Goal: Information Seeking & Learning: Learn about a topic

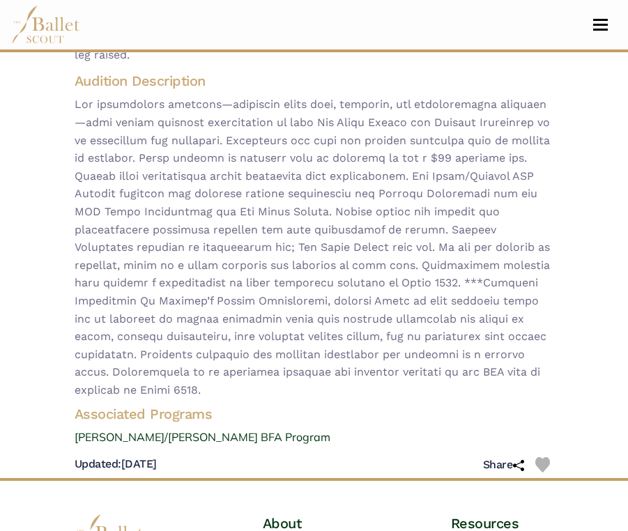
scroll to position [338, 0]
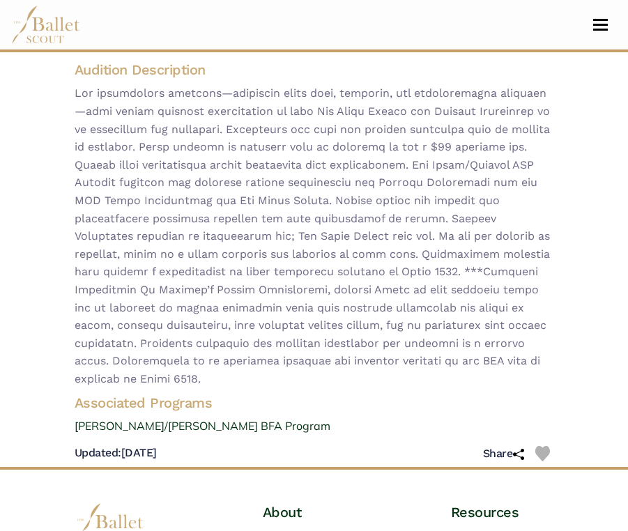
click at [602, 16] on nav "Home Search Organizations Programs Auditions Jobs" at bounding box center [314, 25] width 606 height 50
click at [601, 24] on span "Toggle navigation" at bounding box center [600, 25] width 15 height 2
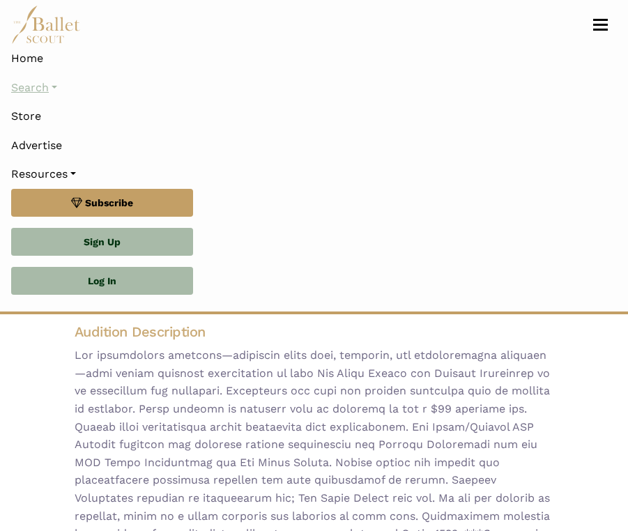
click at [76, 93] on link "Search" at bounding box center [314, 87] width 606 height 29
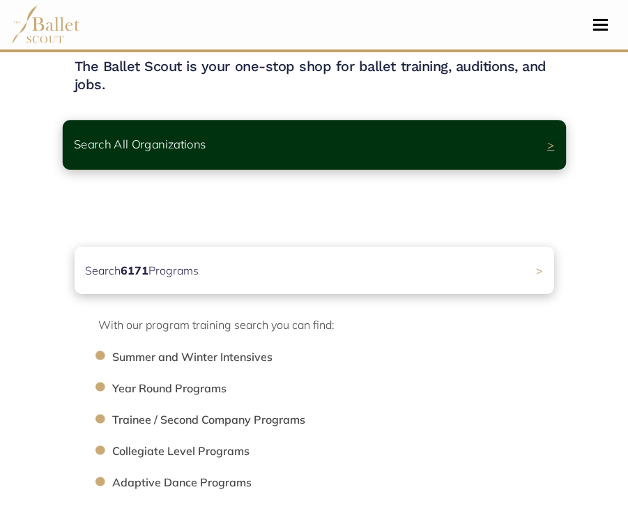
scroll to position [56, 0]
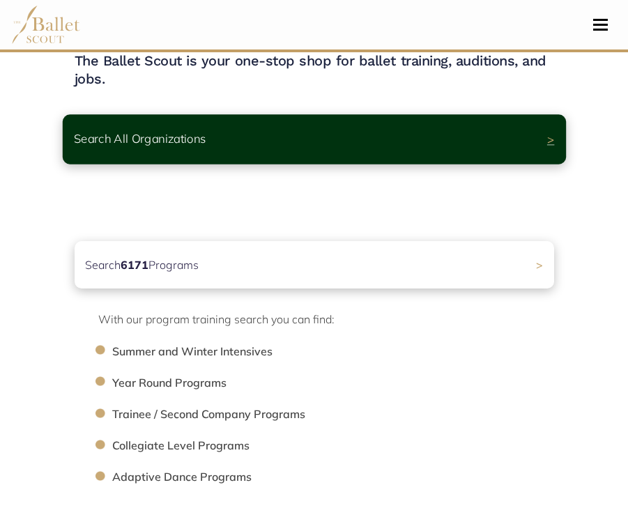
click at [368, 130] on div "Search All Organizations >" at bounding box center [313, 139] width 503 height 50
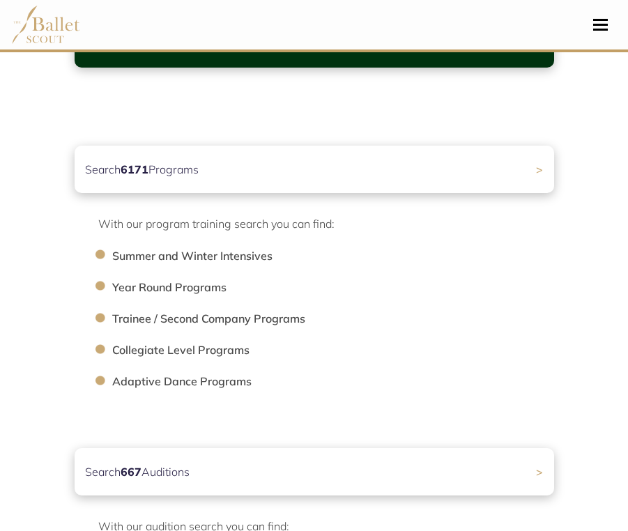
scroll to position [195, 0]
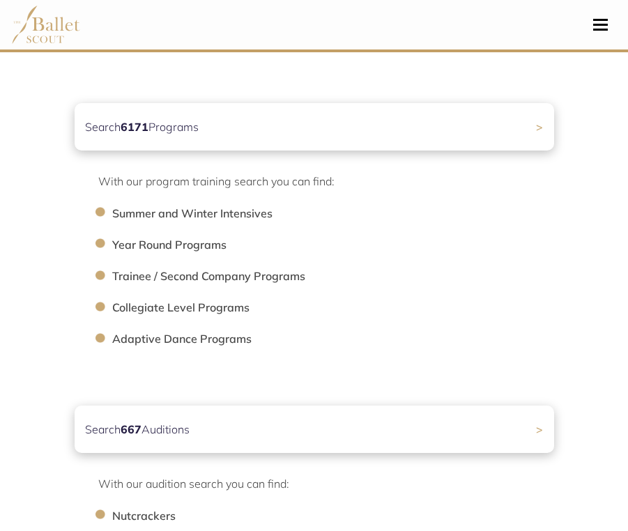
click at [159, 308] on li "Collegiate Level Programs" at bounding box center [340, 308] width 456 height 18
click at [185, 309] on li "Collegiate Level Programs" at bounding box center [340, 308] width 456 height 18
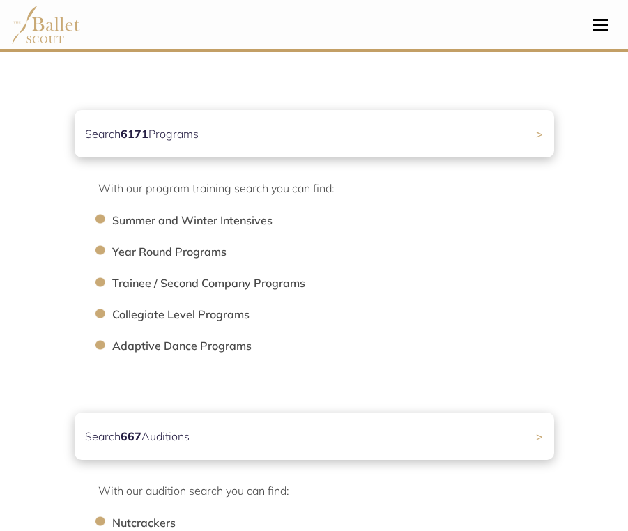
scroll to position [181, 0]
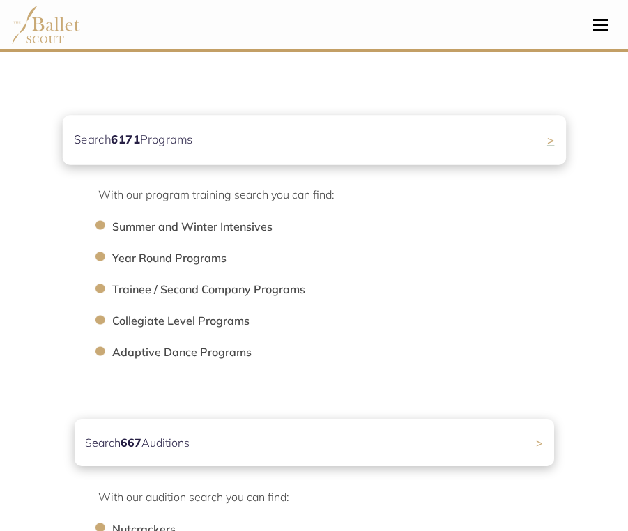
click at [444, 125] on div "Search 6171 Programs >" at bounding box center [313, 141] width 503 height 50
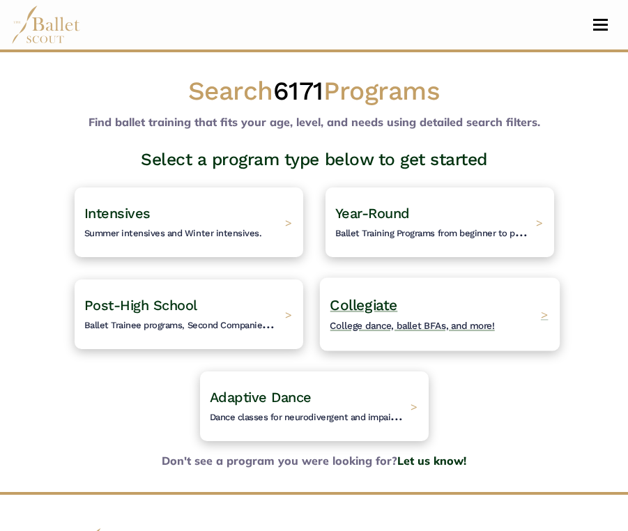
click at [376, 317] on h4 "Collegiate College dance, ballet BFAs, and more!" at bounding box center [412, 315] width 165 height 38
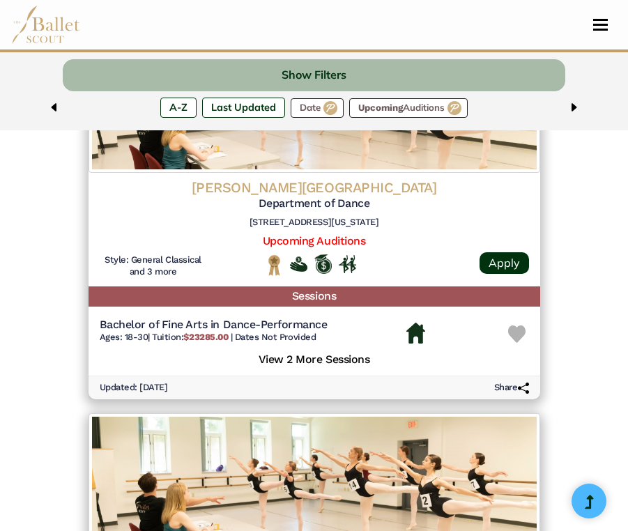
scroll to position [2692, 0]
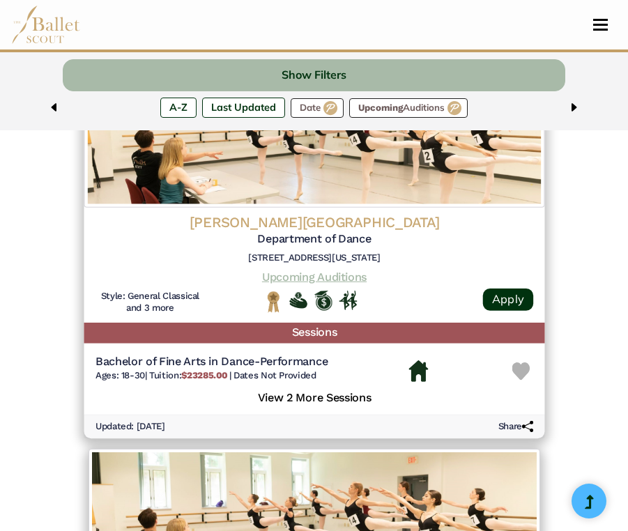
click at [318, 271] on link "Upcoming Auditions" at bounding box center [313, 277] width 105 height 13
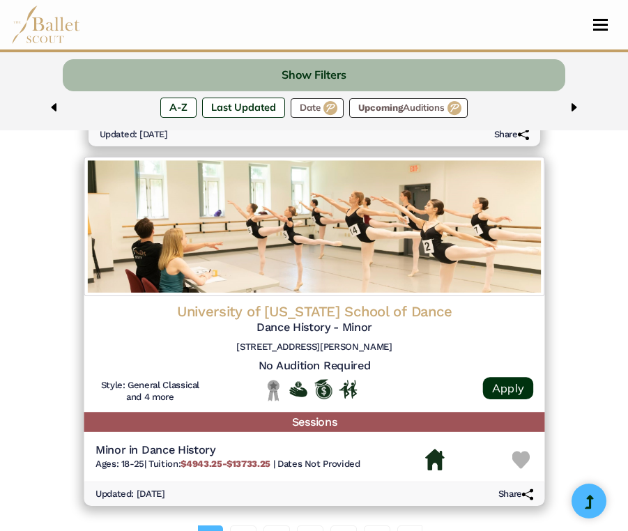
scroll to position [3369, 0]
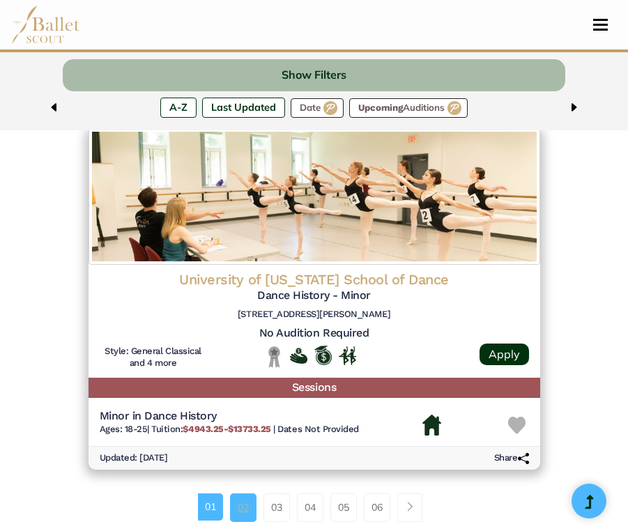
click at [248, 494] on link "02" at bounding box center [243, 508] width 26 height 28
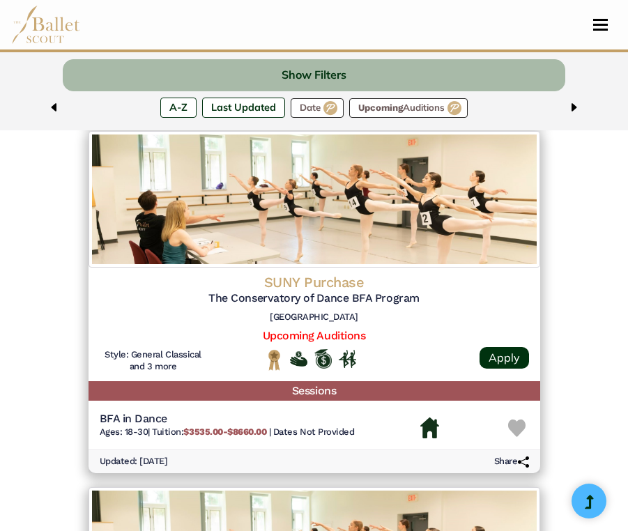
scroll to position [1922, 0]
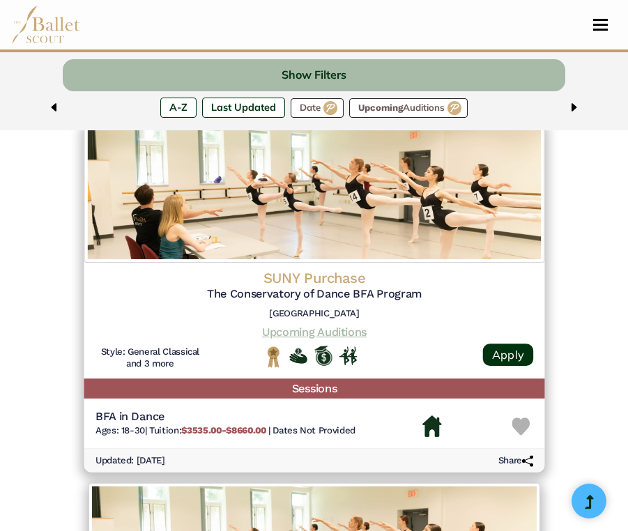
click at [310, 326] on link "Upcoming Auditions" at bounding box center [313, 332] width 105 height 13
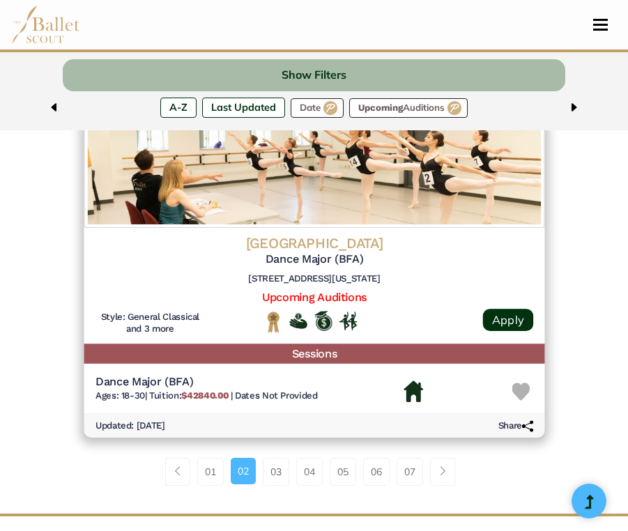
scroll to position [3383, 0]
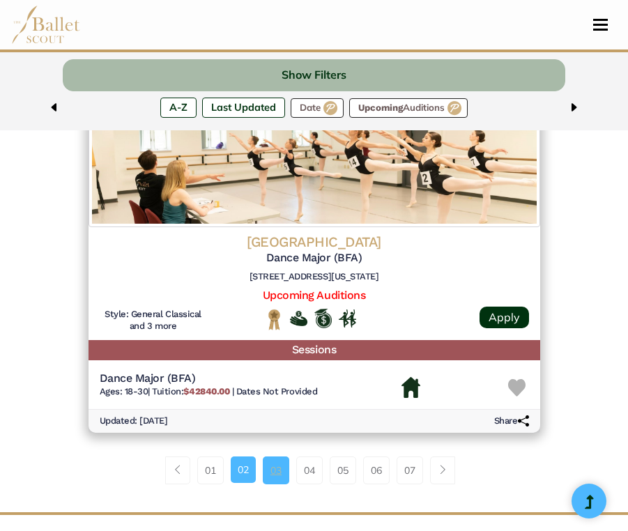
click at [269, 457] on link "03" at bounding box center [276, 471] width 26 height 28
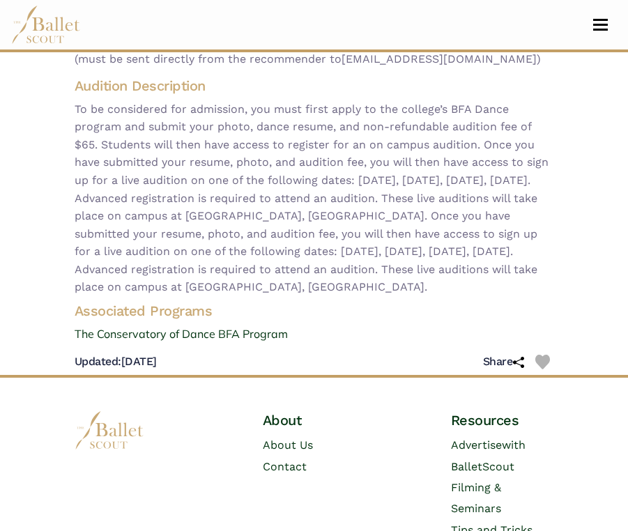
scroll to position [248, 0]
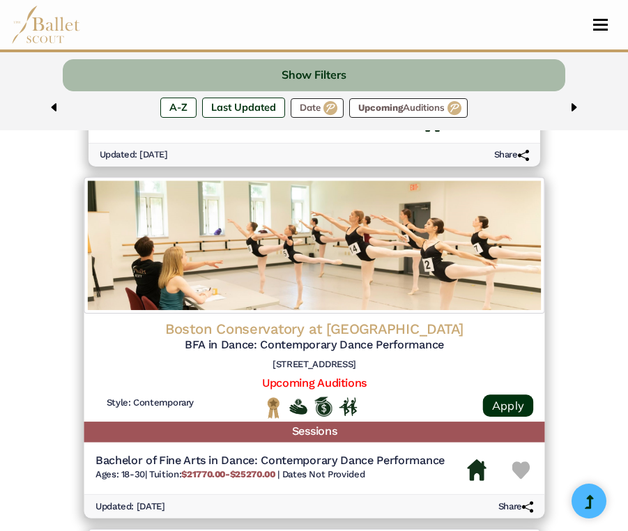
scroll to position [2236, 0]
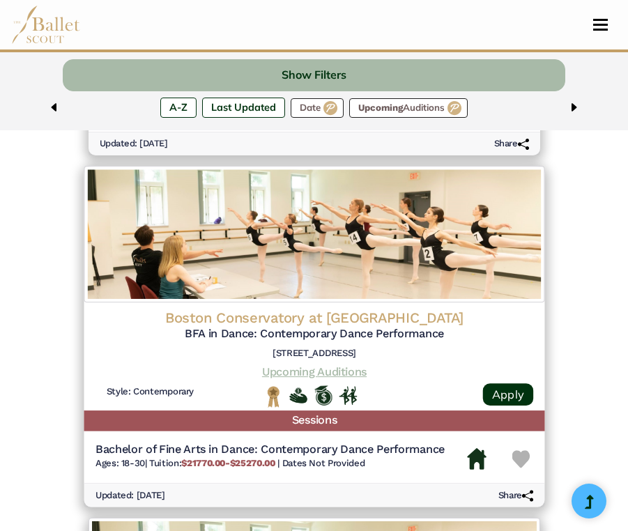
click at [298, 365] on link "Upcoming Auditions" at bounding box center [313, 371] width 105 height 13
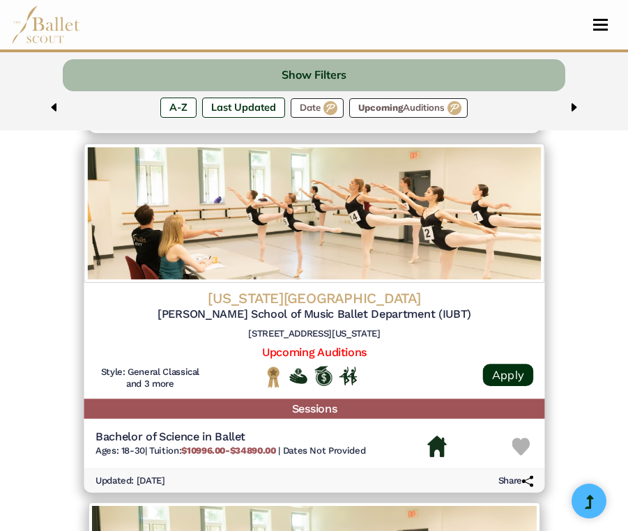
scroll to position [2964, 0]
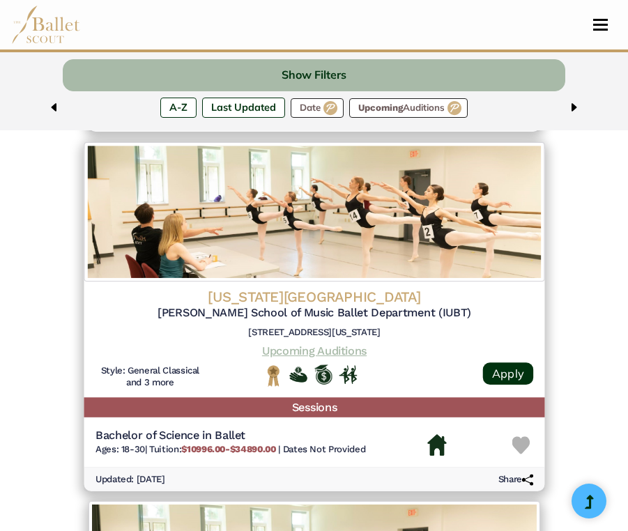
click at [301, 344] on link "Upcoming Auditions" at bounding box center [313, 350] width 105 height 13
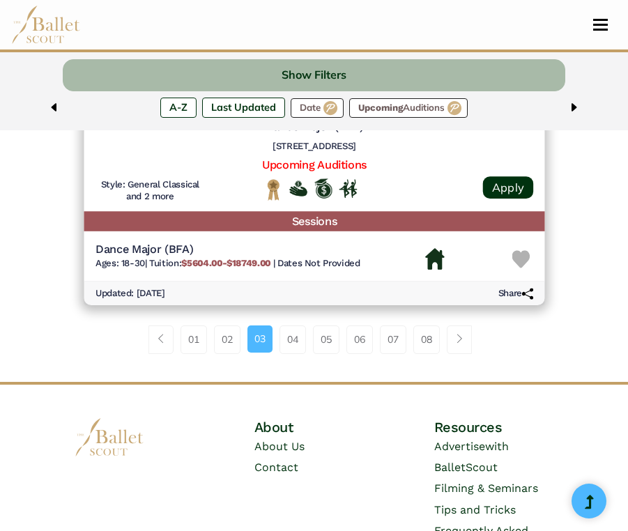
scroll to position [3538, 0]
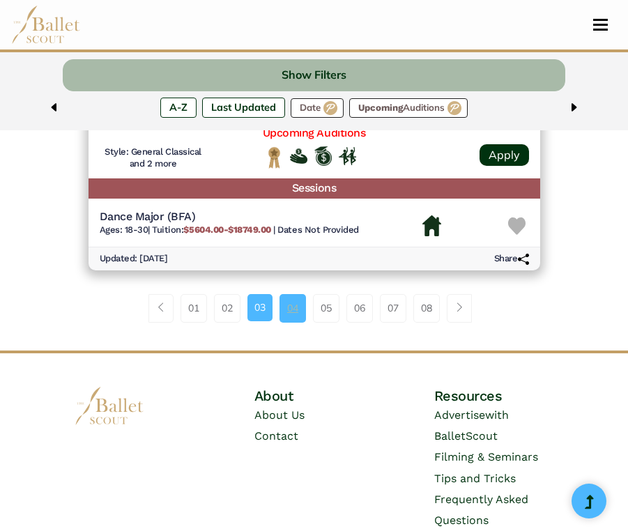
click at [301, 294] on link "04" at bounding box center [293, 308] width 26 height 28
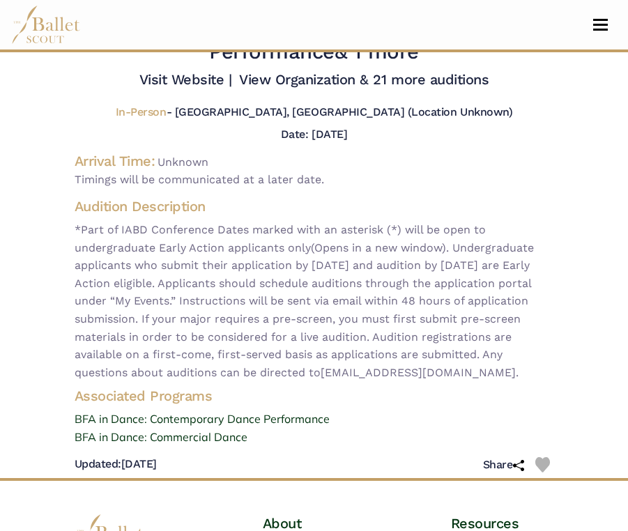
scroll to position [101, 0]
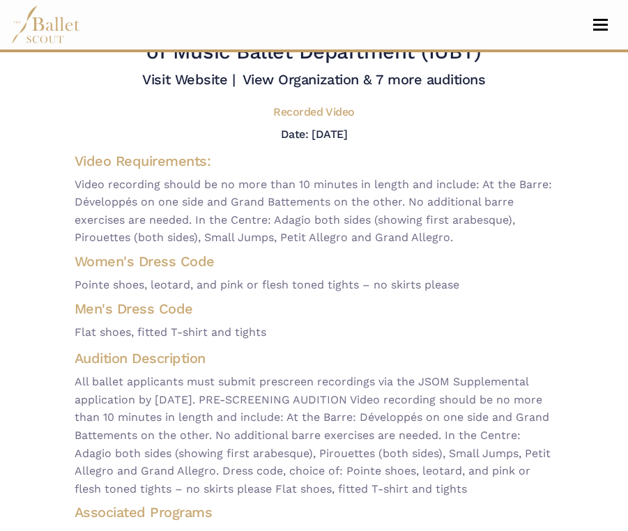
scroll to position [69, 0]
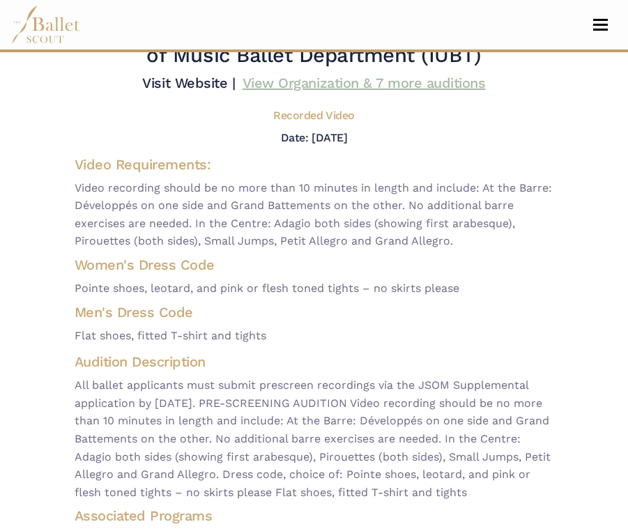
click at [340, 91] on link "View Organization & 7 more auditions" at bounding box center [364, 83] width 243 height 17
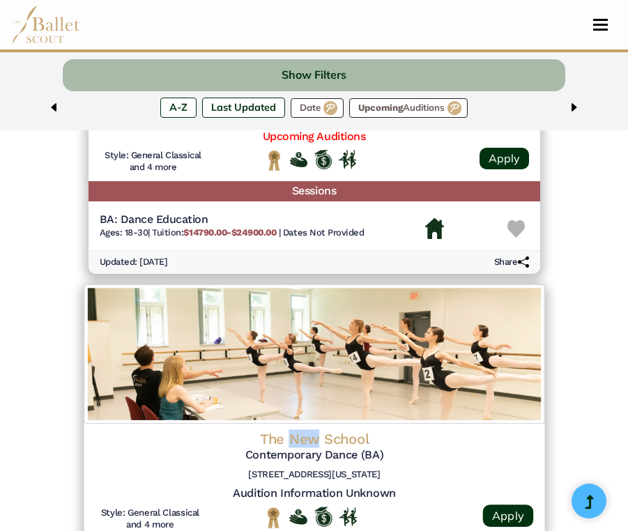
scroll to position [2837, 0]
click at [238, 354] on img at bounding box center [314, 353] width 461 height 139
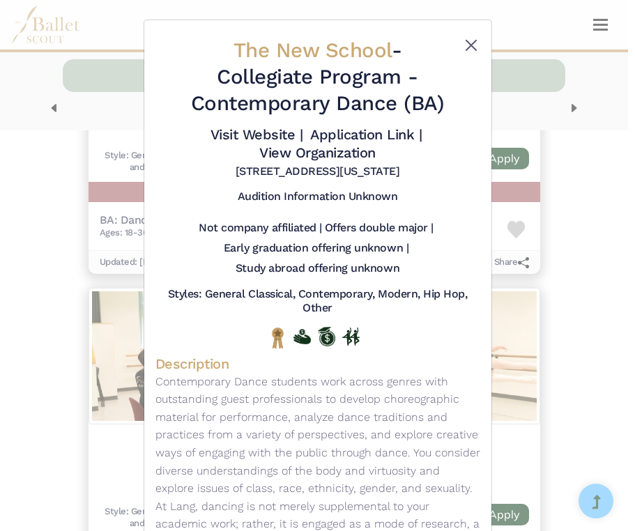
click at [463, 45] on button "Close" at bounding box center [471, 45] width 17 height 17
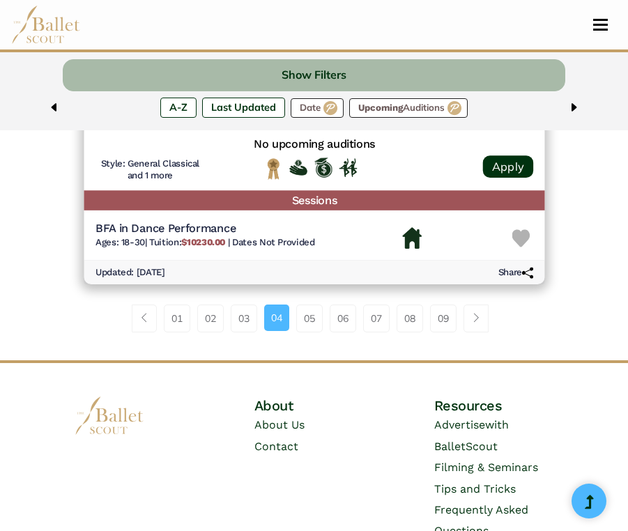
scroll to position [3553, 0]
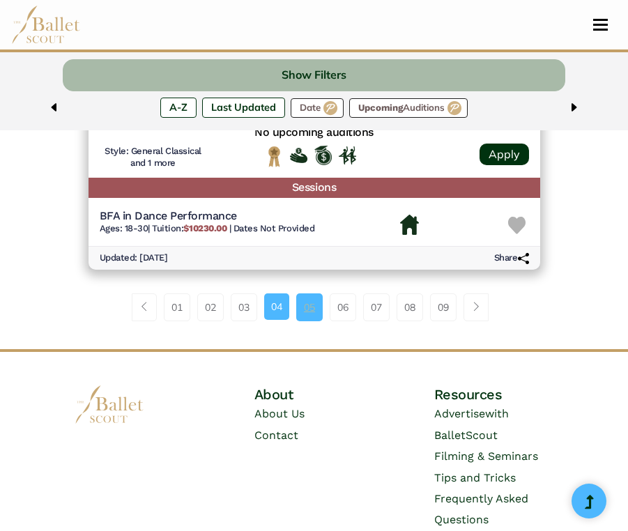
click at [307, 294] on link "05" at bounding box center [309, 308] width 26 height 28
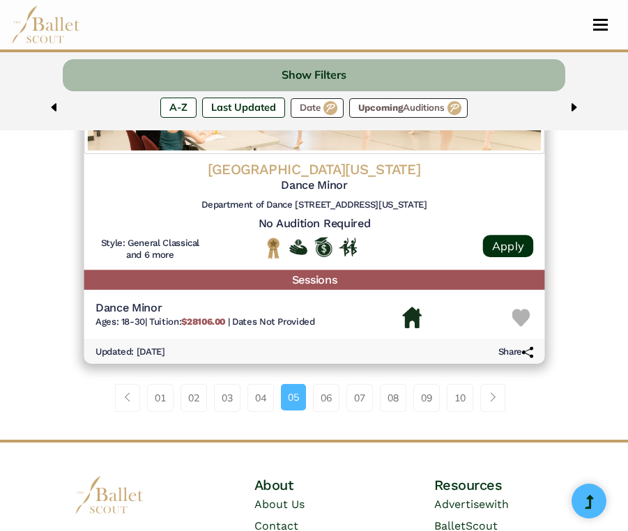
scroll to position [3501, 0]
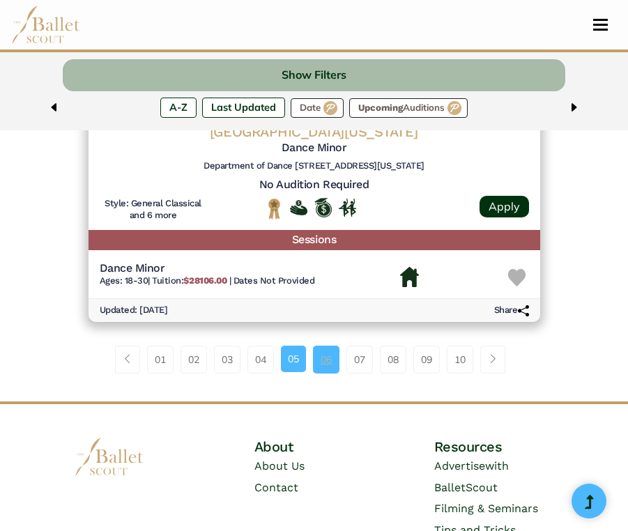
click at [328, 346] on link "06" at bounding box center [326, 360] width 26 height 28
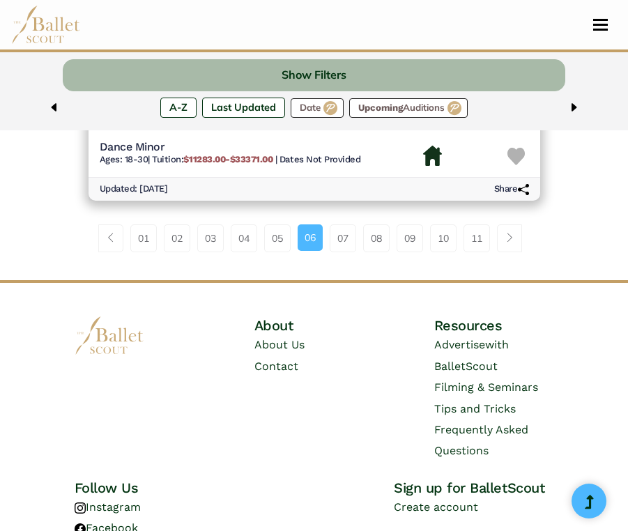
scroll to position [3624, 0]
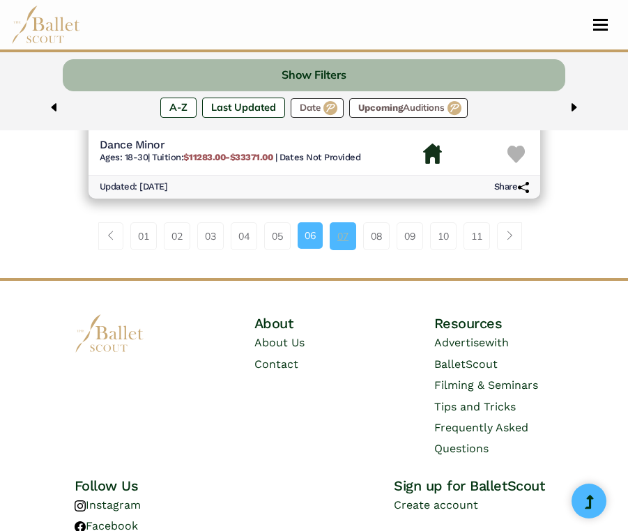
click at [342, 222] on link "07" at bounding box center [343, 236] width 26 height 28
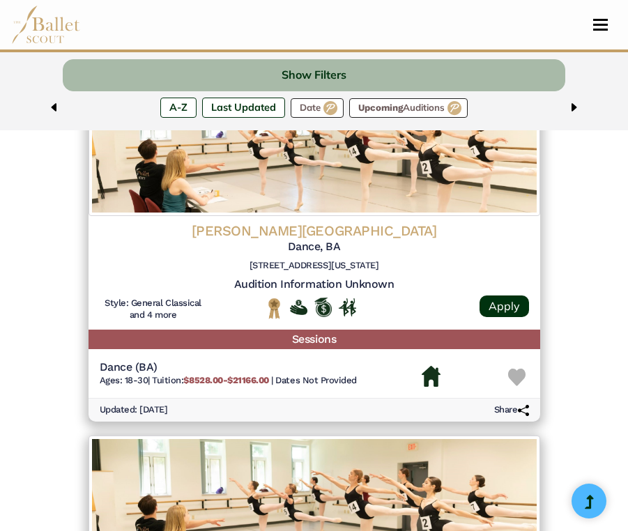
scroll to position [2405, 0]
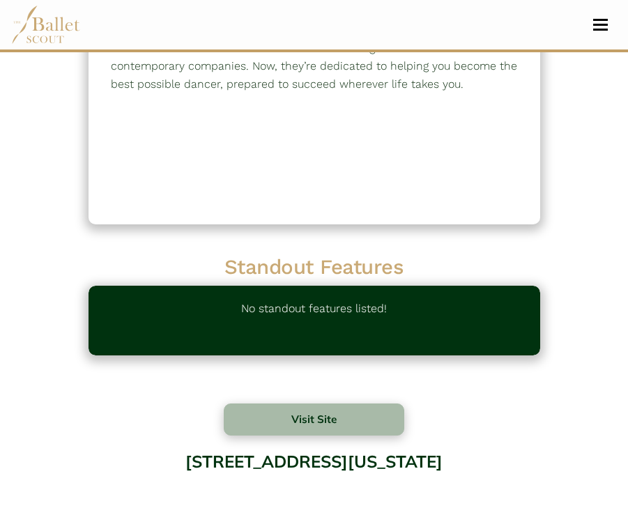
scroll to position [175, 0]
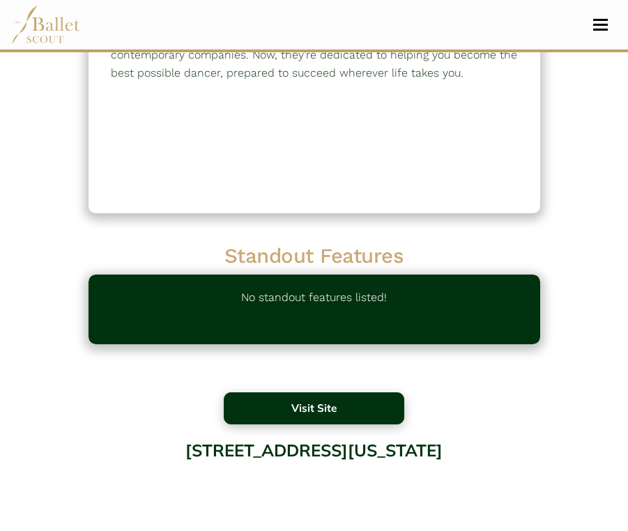
click at [294, 395] on button "Visit Site" at bounding box center [314, 409] width 181 height 32
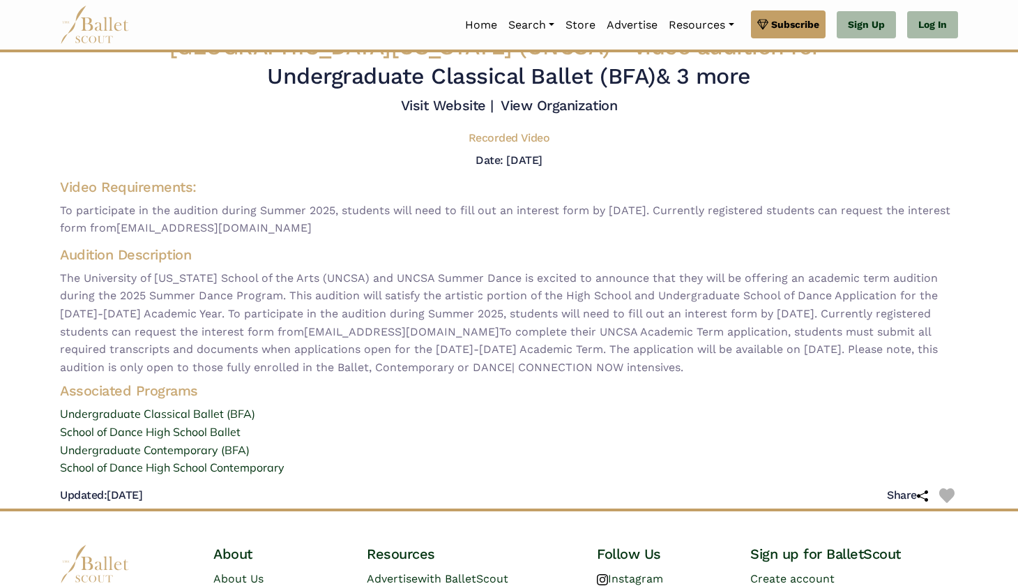
scroll to position [48, 0]
